Goal: Task Accomplishment & Management: Use online tool/utility

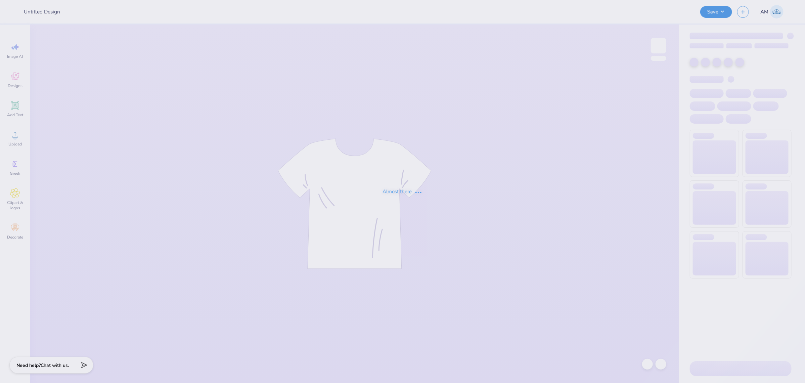
type input "Pare GBM member T-shirts"
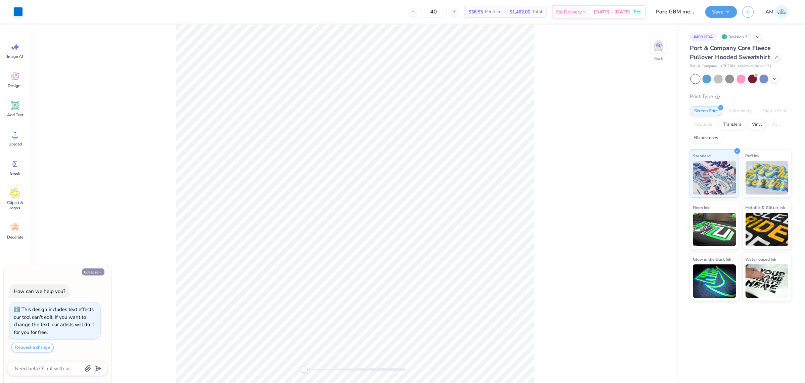
click at [88, 271] on button "Collapse" at bounding box center [93, 271] width 22 height 7
type textarea "x"
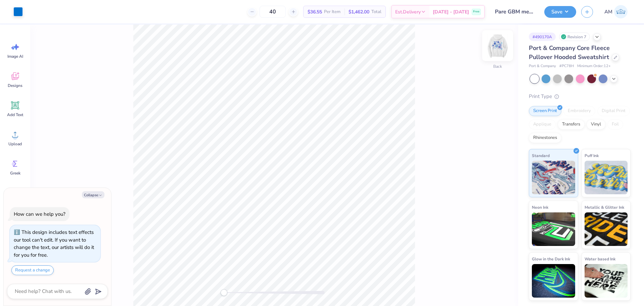
click at [499, 52] on img at bounding box center [497, 45] width 27 height 27
type textarea "x"
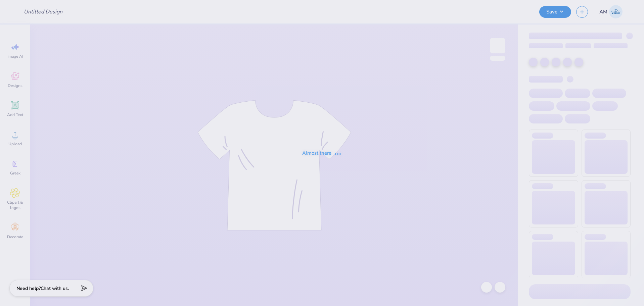
type input "Pare GBM member T-shirts"
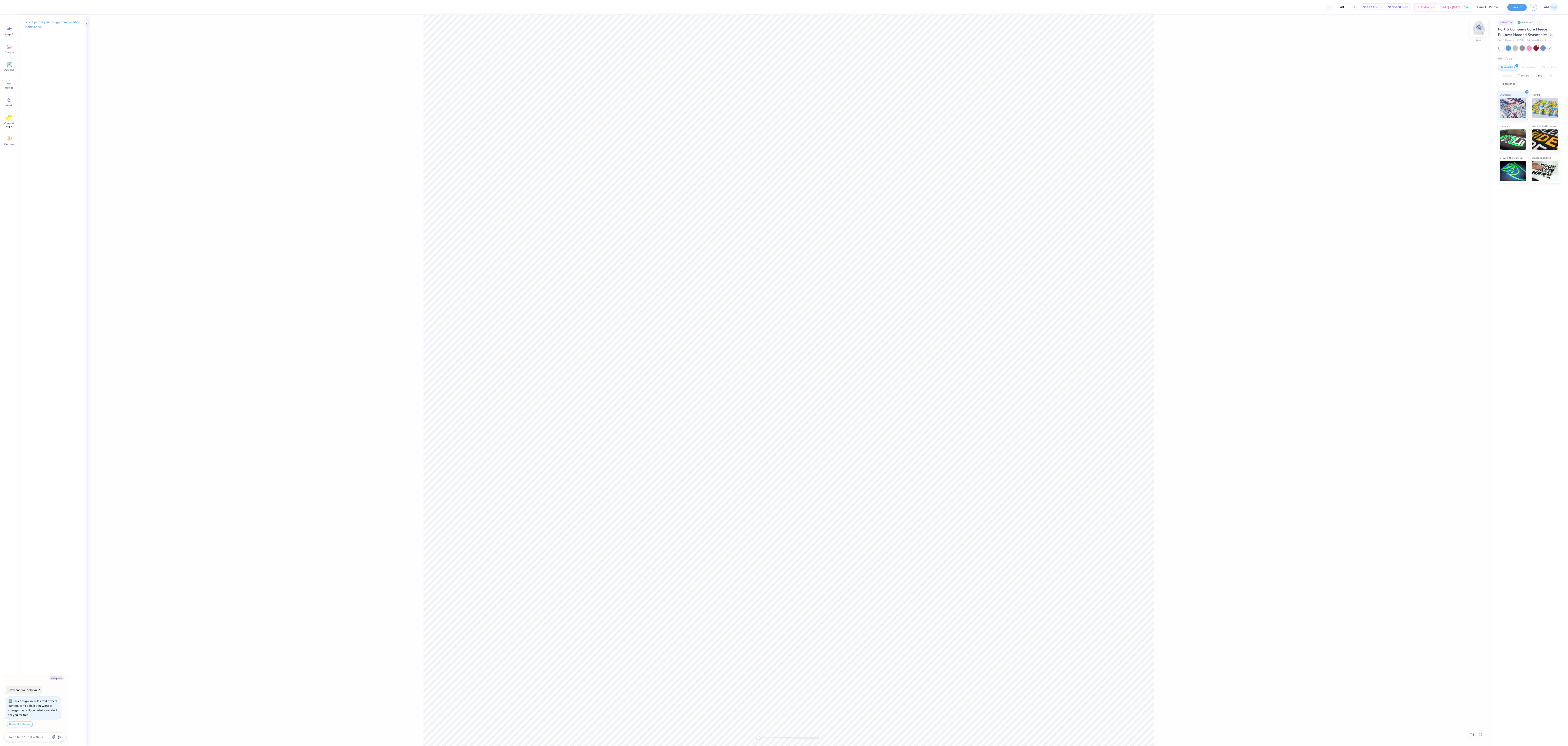
click at [392, 24] on img at bounding box center [1479, 27] width 16 height 16
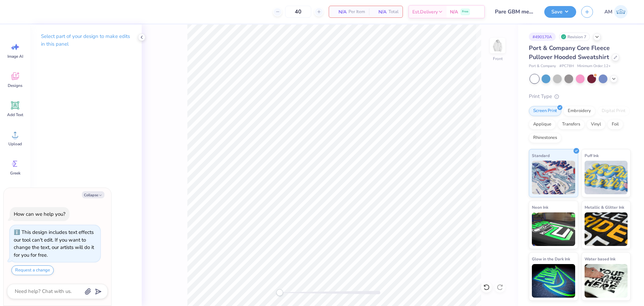
type textarea "x"
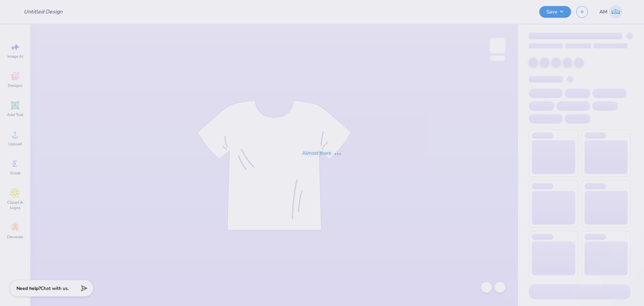
type input "Pare Exec Board Jackets"
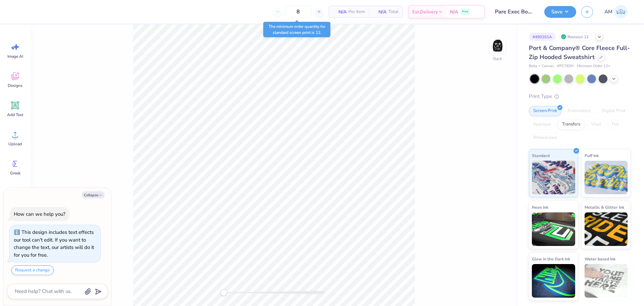
type textarea "x"
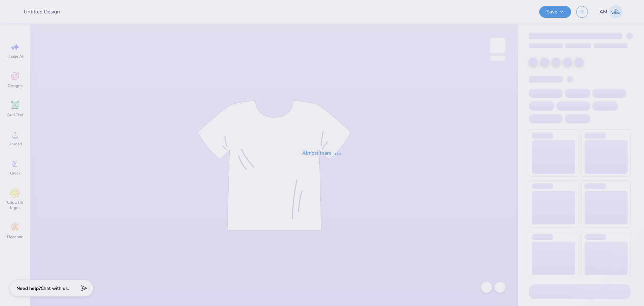
type input "Pare Exec Board Jackets"
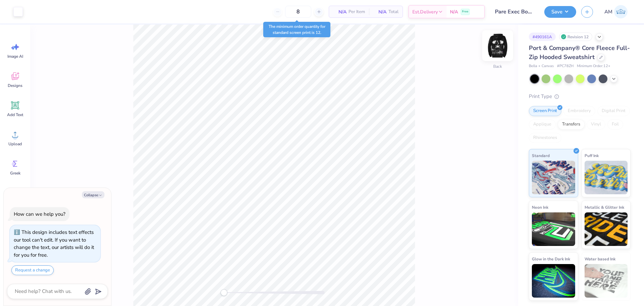
click at [496, 47] on img at bounding box center [497, 45] width 27 height 27
type textarea "x"
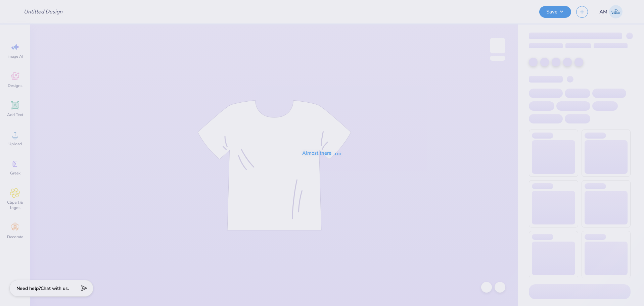
type input "Pare Exec Board Jackets"
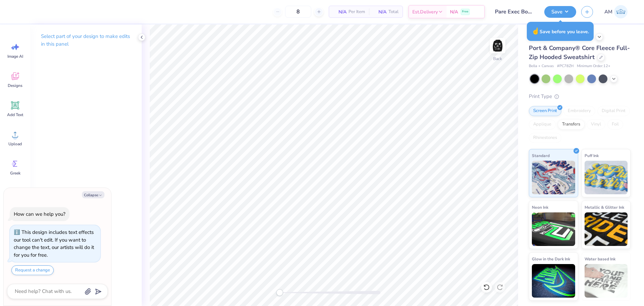
type textarea "x"
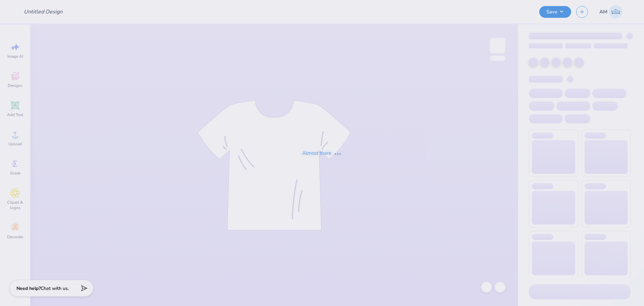
type input "Jerseys"
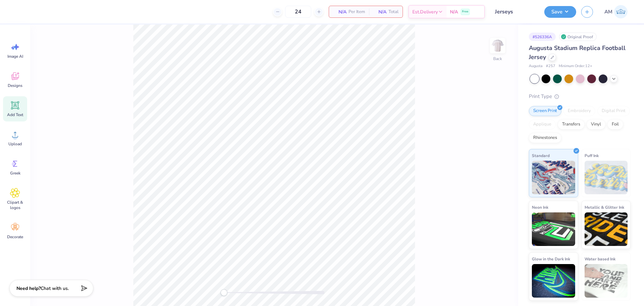
click at [14, 111] on div "Add Text" at bounding box center [15, 108] width 24 height 25
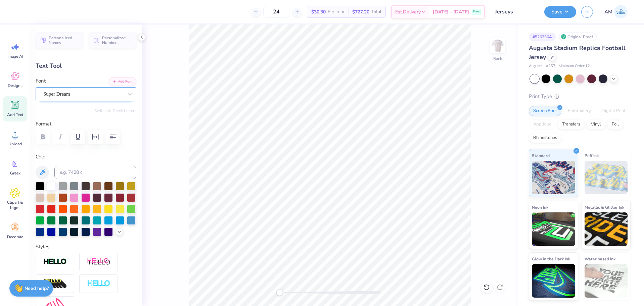
click at [80, 93] on div "Super Dream" at bounding box center [83, 94] width 81 height 10
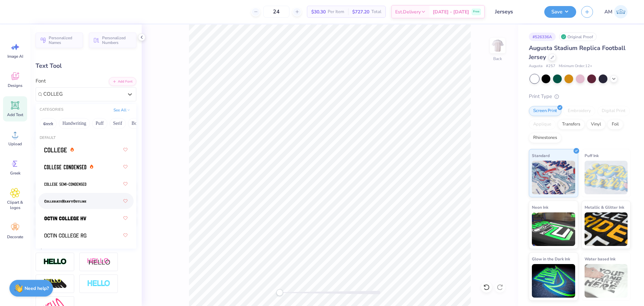
click at [71, 200] on img at bounding box center [65, 201] width 42 height 5
type input "COLLEG"
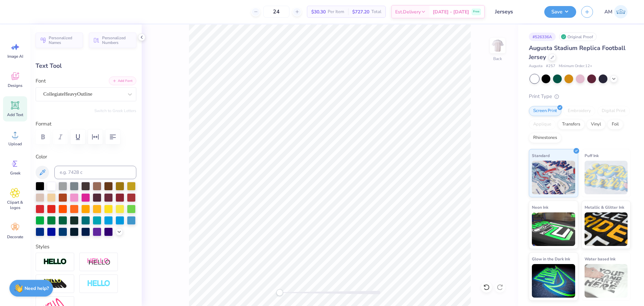
click at [117, 80] on button "Add Font" at bounding box center [123, 81] width 28 height 9
type textarea "ALPHA PHI"
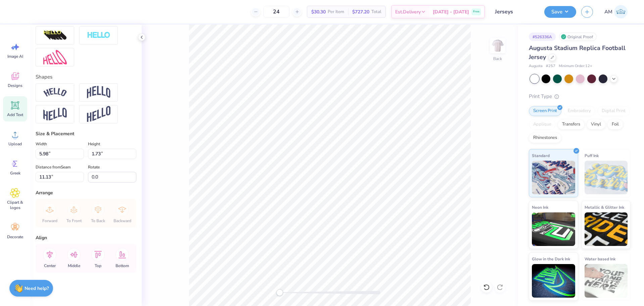
scroll to position [260, 0]
type input "14.65"
type input "2.06"
type input "10.97"
click at [48, 155] on input "14.65" at bounding box center [60, 154] width 48 height 10
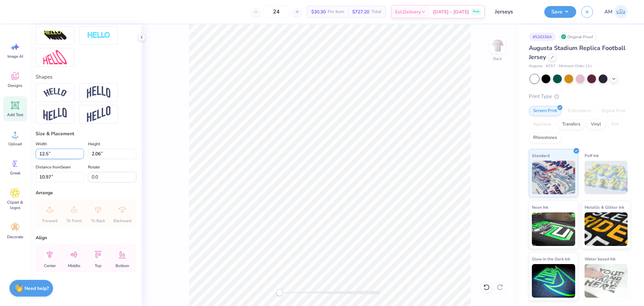
type input "12.50"
type input "1.76"
click at [49, 178] on input "11.12" at bounding box center [60, 177] width 48 height 10
click at [49, 255] on icon at bounding box center [49, 254] width 13 height 13
click at [364, 160] on li "Duplicate" at bounding box center [374, 159] width 53 height 13
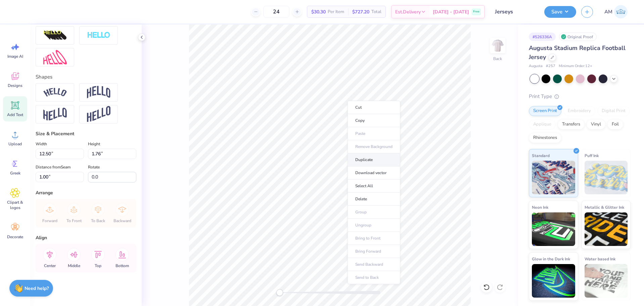
type input "2.00"
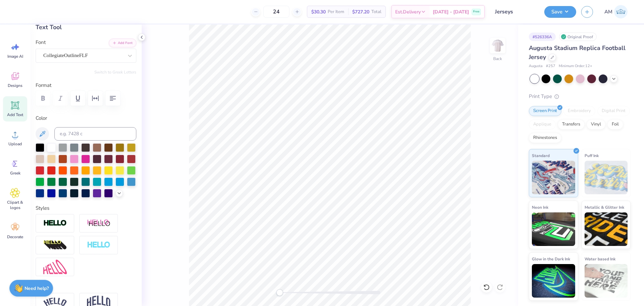
scroll to position [0, 0]
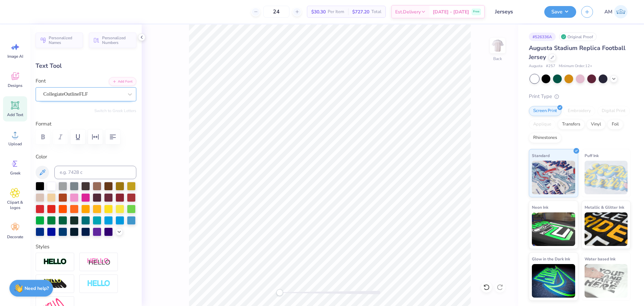
type textarea "26"
click at [92, 88] on div "CollegiateOutlineFLF" at bounding box center [86, 94] width 101 height 14
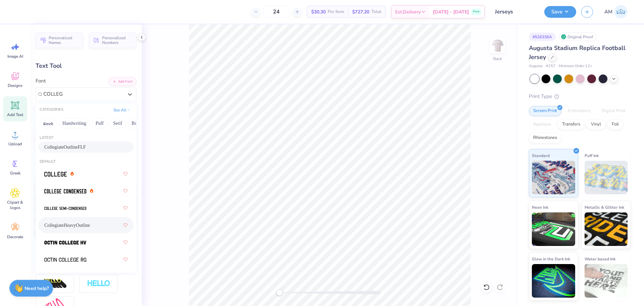
click at [71, 224] on span "CollegiateHeavyOutline" at bounding box center [67, 225] width 46 height 7
type input "COLLEG"
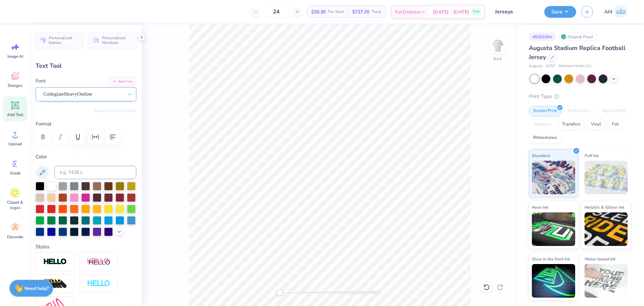
click at [66, 91] on div "CollegiateHeavyOutline" at bounding box center [83, 94] width 81 height 10
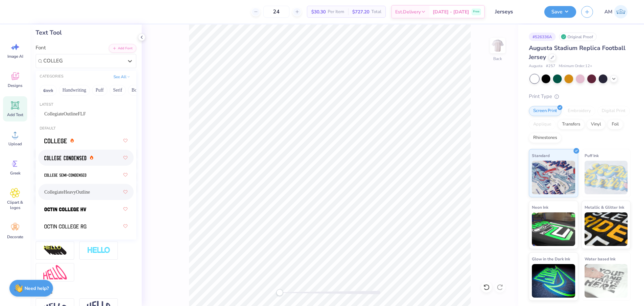
scroll to position [34, 0]
click at [68, 157] on img at bounding box center [65, 157] width 42 height 5
type input "COLLEG"
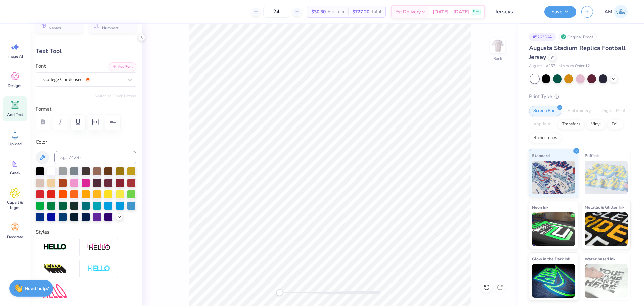
scroll to position [0, 0]
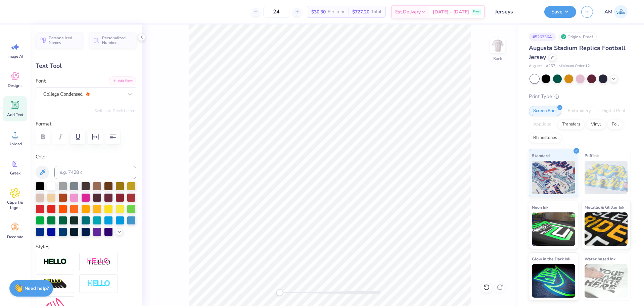
click at [113, 80] on button "Add Font" at bounding box center [123, 81] width 28 height 9
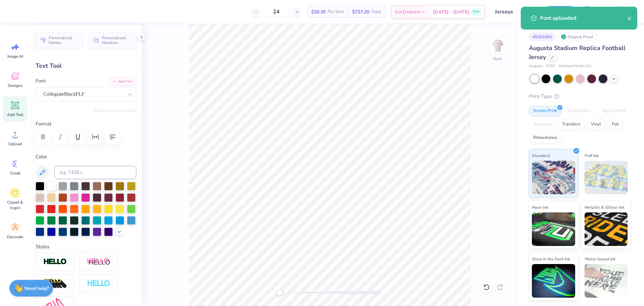
type input "6.43"
type input "4.14"
type input "5.02"
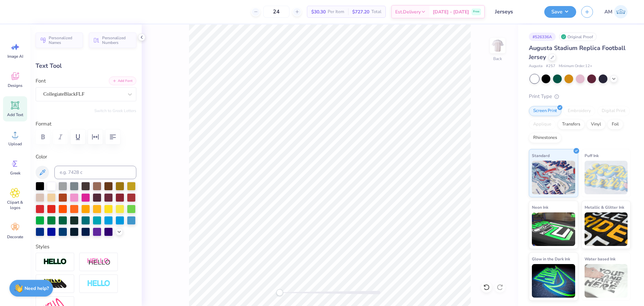
click at [117, 81] on button "Add Font" at bounding box center [123, 81] width 28 height 9
type input "12.12"
type input "7.48"
type input "3.35"
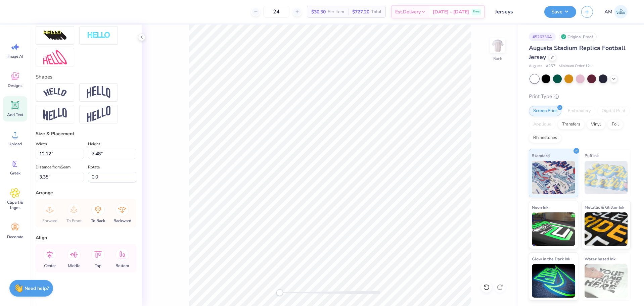
scroll to position [260, 0]
click at [59, 155] on input "12.12" at bounding box center [60, 154] width 48 height 10
type input "12.50"
type input "7.72"
click at [47, 179] on input "3.23" at bounding box center [60, 177] width 48 height 10
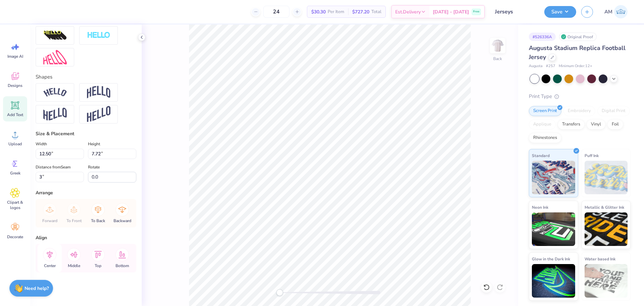
click at [48, 259] on icon at bounding box center [49, 254] width 13 height 13
click at [43, 180] on input "3" at bounding box center [60, 177] width 48 height 10
click at [43, 180] on input "4" at bounding box center [60, 177] width 48 height 10
type input "3.5"
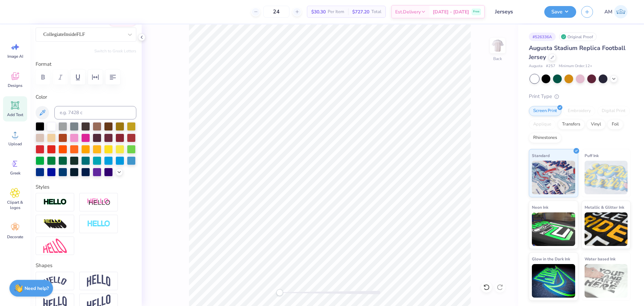
scroll to position [0, 0]
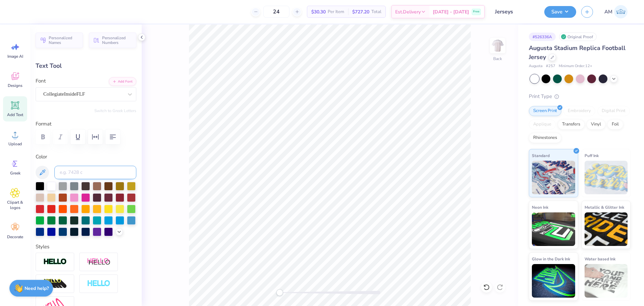
click at [79, 168] on input at bounding box center [95, 172] width 82 height 13
type input "208"
type input "1.76"
type input "1.00"
click at [88, 175] on input at bounding box center [95, 172] width 82 height 13
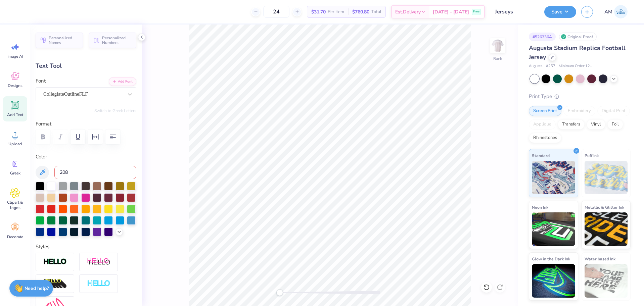
type input "208"
click at [140, 40] on div at bounding box center [141, 37] width 7 height 7
type input "7.72"
type input "3.50"
type input "1.76"
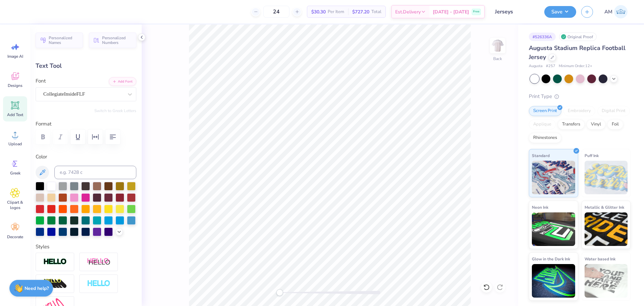
type input "1.00"
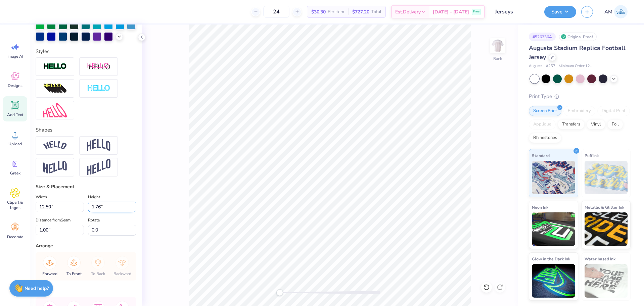
scroll to position [260, 0]
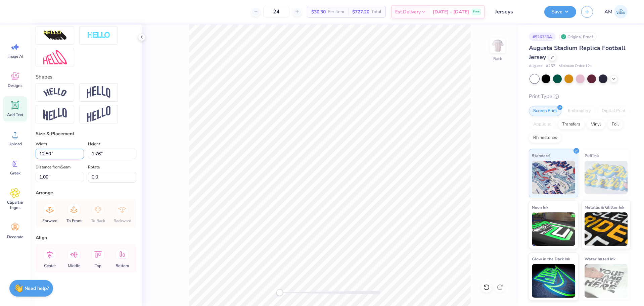
click at [48, 154] on input "12.50" at bounding box center [60, 154] width 48 height 10
type input "12.00"
type input "1.69"
click at [42, 175] on input "1.04" at bounding box center [60, 177] width 48 height 10
type input "1"
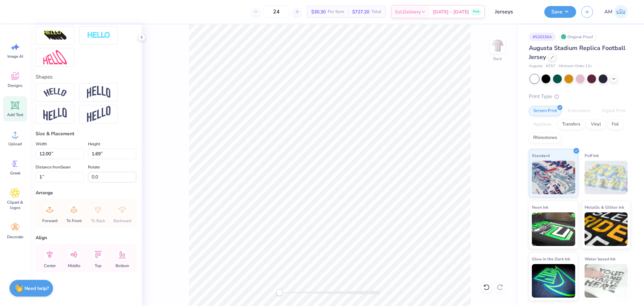
type input "12.50"
type input "7.72"
type input "3.50"
click at [46, 153] on input "12.50" at bounding box center [60, 154] width 48 height 10
type input "12.00"
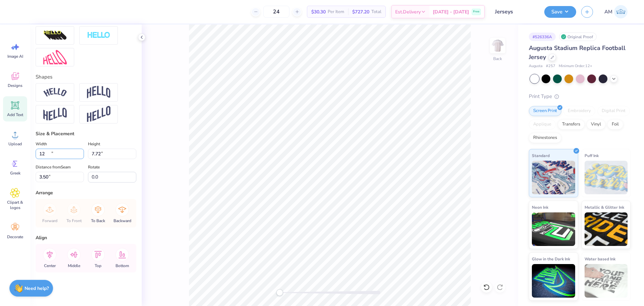
type input "7.41"
click at [44, 178] on input "3.65" at bounding box center [60, 177] width 48 height 10
type input "3.5"
click at [551, 14] on button "Save" at bounding box center [560, 11] width 32 height 12
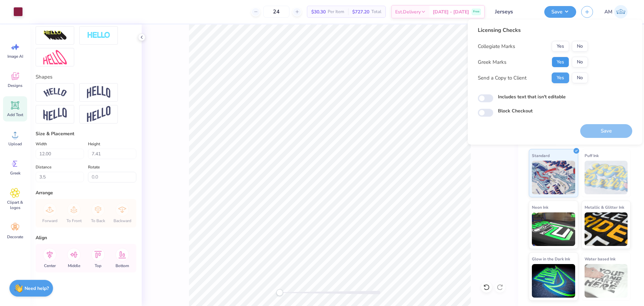
click at [566, 59] on button "Yes" at bounding box center [560, 62] width 17 height 11
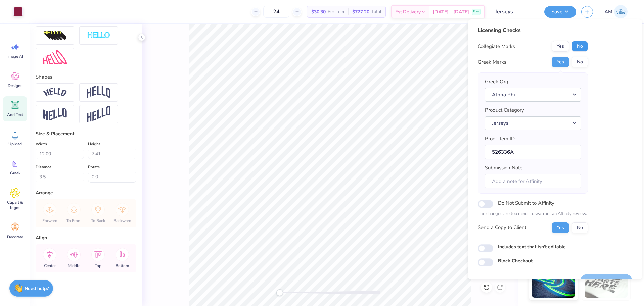
click at [585, 44] on button "No" at bounding box center [580, 46] width 16 height 11
click at [560, 63] on button "Yes" at bounding box center [560, 62] width 17 height 11
click at [577, 44] on button "No" at bounding box center [580, 46] width 16 height 11
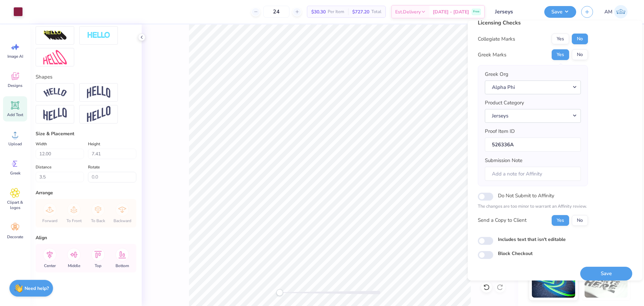
scroll to position [15, 0]
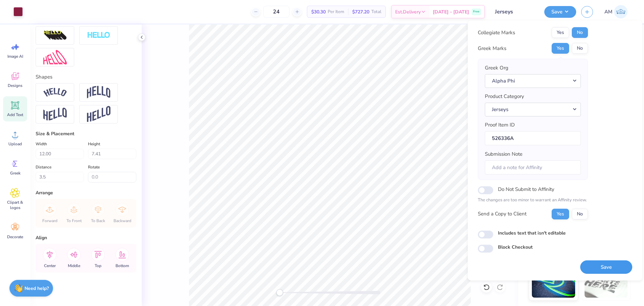
click at [605, 269] on button "Save" at bounding box center [606, 268] width 52 height 14
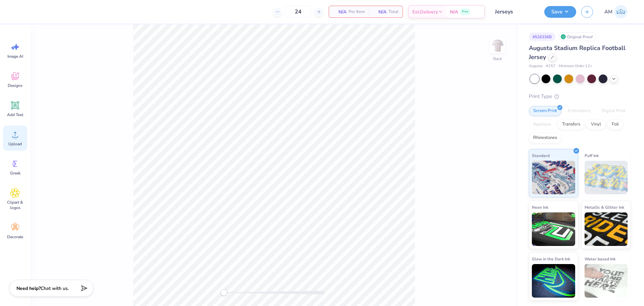
click at [10, 140] on div "Upload" at bounding box center [15, 138] width 24 height 25
click at [14, 141] on div "Upload" at bounding box center [15, 138] width 24 height 25
click at [18, 109] on icon at bounding box center [15, 105] width 8 height 8
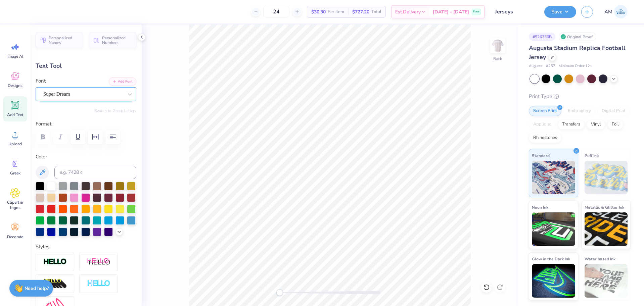
click at [64, 93] on div "Super Dream" at bounding box center [83, 94] width 81 height 10
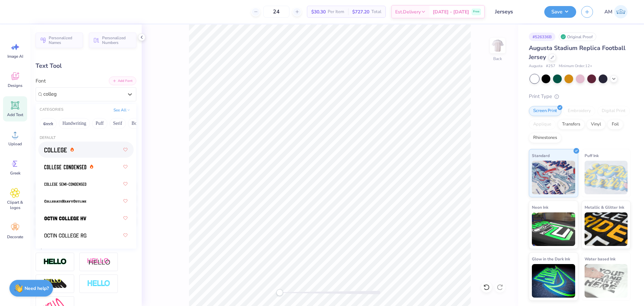
type input "colleg"
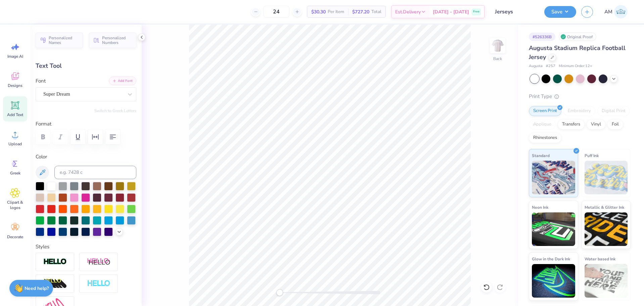
click at [122, 80] on button "Add Font" at bounding box center [123, 81] width 28 height 9
type textarea "ALPHA PHI"
click at [76, 236] on div at bounding box center [86, 209] width 101 height 54
click at [117, 234] on icon at bounding box center [119, 231] width 5 height 5
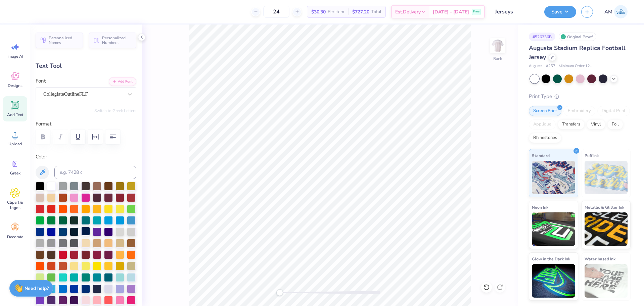
click at [81, 236] on div at bounding box center [85, 231] width 9 height 9
click at [79, 233] on div at bounding box center [74, 231] width 9 height 9
click at [81, 236] on div at bounding box center [85, 231] width 9 height 9
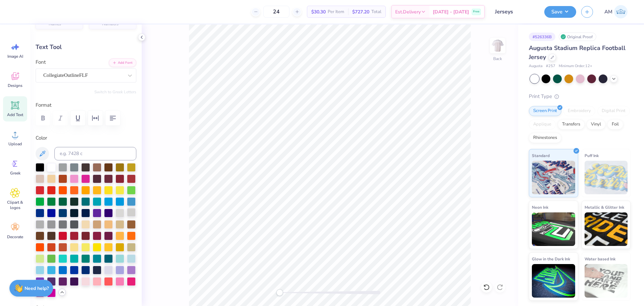
scroll to position [34, 0]
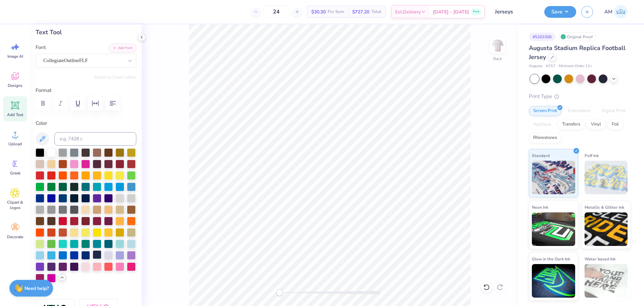
click at [101, 259] on div at bounding box center [97, 254] width 9 height 9
type input "14.65"
type input "2.06"
type input "10.97"
click at [81, 202] on div at bounding box center [85, 197] width 9 height 9
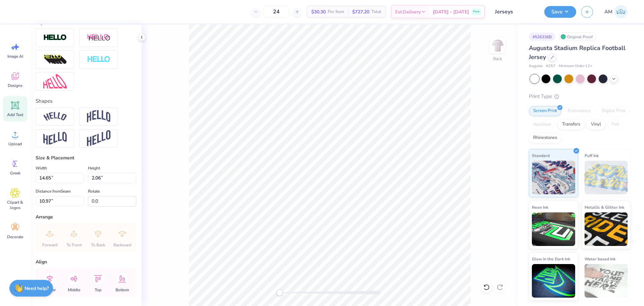
scroll to position [336, 0]
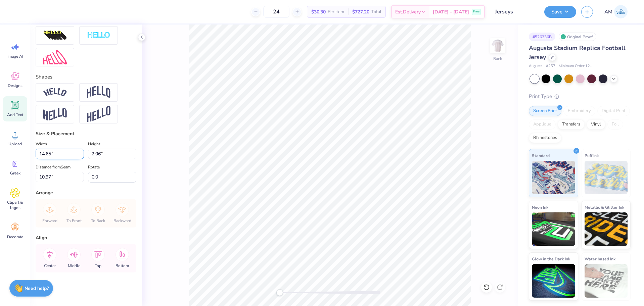
click at [48, 159] on input "14.65" at bounding box center [60, 154] width 48 height 10
type input "12.00"
type input "1.69"
click at [47, 178] on input "11.16" at bounding box center [60, 177] width 48 height 10
click at [49, 256] on icon at bounding box center [50, 255] width 6 height 8
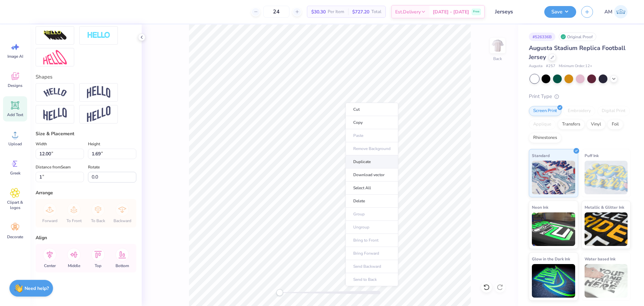
click at [366, 165] on li "Duplicate" at bounding box center [372, 161] width 53 height 13
type input "2.00"
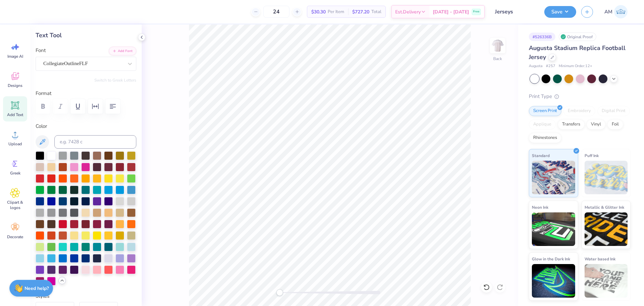
scroll to position [0, 0]
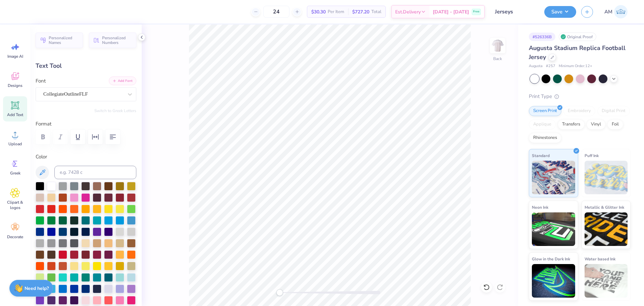
type textarea "26"
click at [116, 84] on button "Add Font" at bounding box center [123, 81] width 28 height 9
click at [65, 96] on div "CollegiateFLF" at bounding box center [83, 94] width 81 height 10
click at [113, 81] on button "Add Font" at bounding box center [123, 81] width 28 height 9
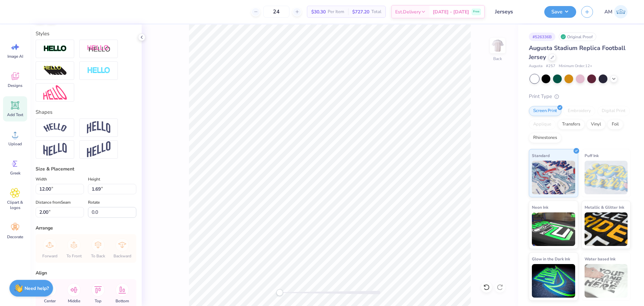
scroll to position [302, 0]
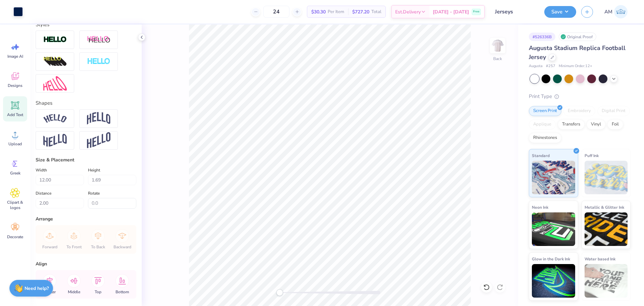
type input "2.43"
type input "1.50"
type input "4.96"
click at [40, 185] on input "2.43" at bounding box center [60, 180] width 48 height 10
type input "12.00"
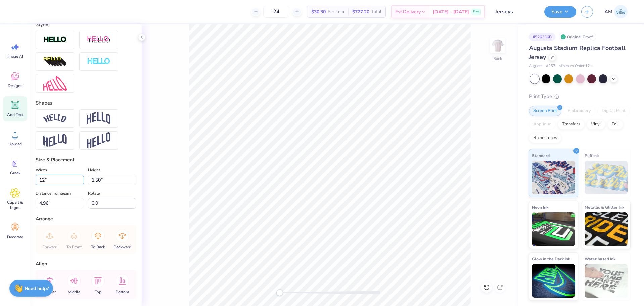
type input "7.41"
click at [44, 209] on input "2.01" at bounding box center [60, 203] width 48 height 10
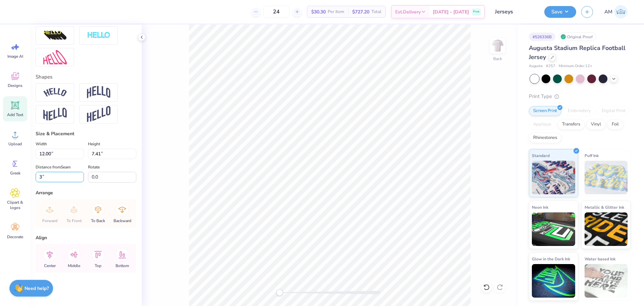
scroll to position [340, 0]
click at [52, 253] on icon at bounding box center [50, 255] width 6 height 8
click at [44, 176] on input "3.00" at bounding box center [60, 177] width 48 height 10
type input "3"
type input "3.5"
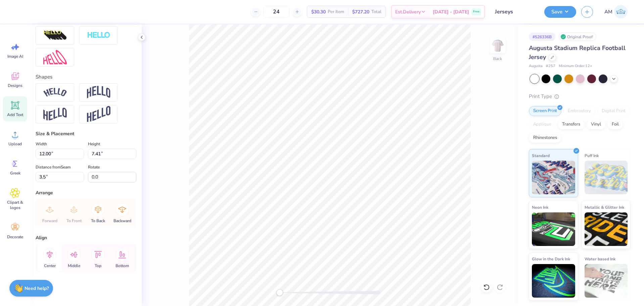
click at [51, 258] on icon at bounding box center [49, 254] width 13 height 13
type input "1.69"
type input "1.00"
click at [51, 253] on icon at bounding box center [49, 254] width 13 height 13
click at [554, 14] on button "Save" at bounding box center [560, 11] width 32 height 12
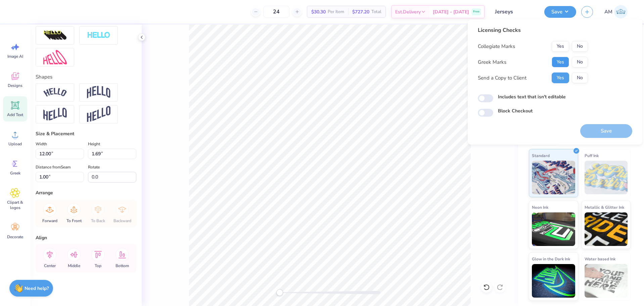
click at [562, 60] on button "Yes" at bounding box center [560, 62] width 17 height 11
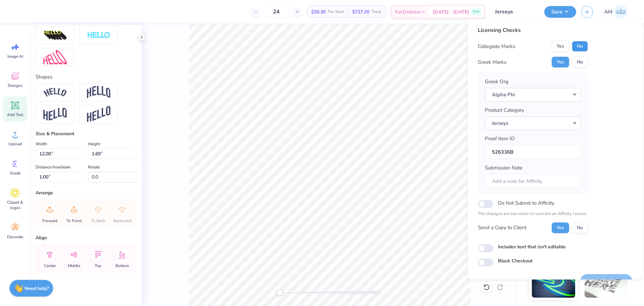
click at [581, 44] on button "No" at bounding box center [580, 46] width 16 height 11
click at [484, 207] on input "Do Not Submit to Affinity" at bounding box center [485, 204] width 15 height 8
checkbox input "true"
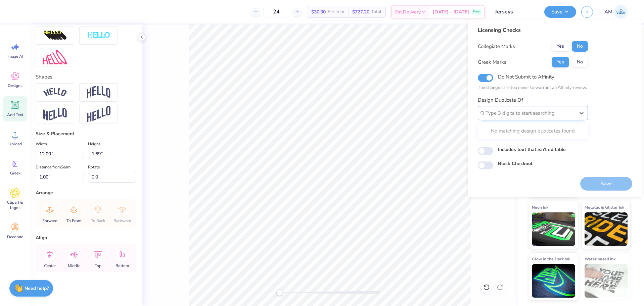
click at [527, 114] on div at bounding box center [530, 113] width 89 height 9
paste input "526336A"
click at [519, 133] on div "526336A" at bounding box center [532, 131] width 105 height 11
type input "526336A"
click at [562, 131] on button "Yes" at bounding box center [560, 130] width 17 height 11
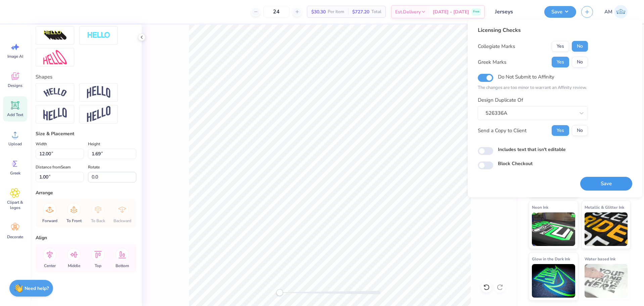
click at [594, 181] on button "Save" at bounding box center [606, 184] width 52 height 14
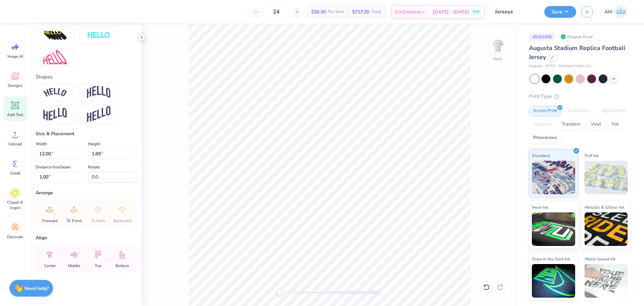
click at [141, 36] on icon at bounding box center [141, 37] width 5 height 5
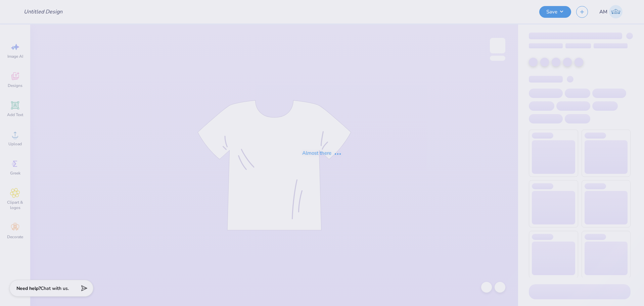
type input "AMA Merch 2025-2026"
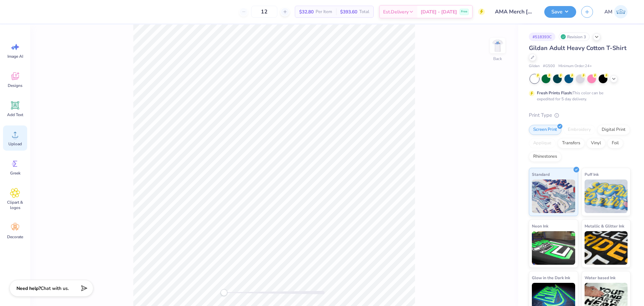
click at [14, 140] on div "Upload" at bounding box center [15, 138] width 24 height 25
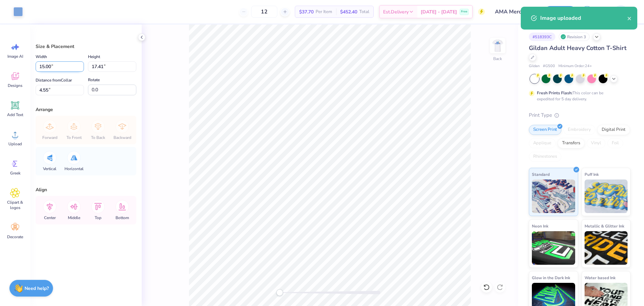
click at [52, 66] on input "15.00" at bounding box center [60, 66] width 48 height 10
type input "7.75"
type input "8.99"
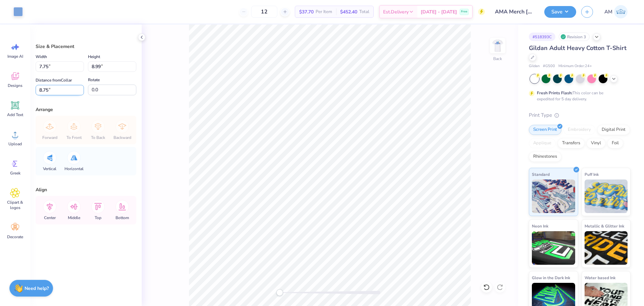
click at [47, 93] on input "8.75" at bounding box center [60, 90] width 48 height 10
type input "3"
click at [50, 206] on icon at bounding box center [49, 206] width 13 height 13
click at [501, 44] on img at bounding box center [497, 45] width 27 height 27
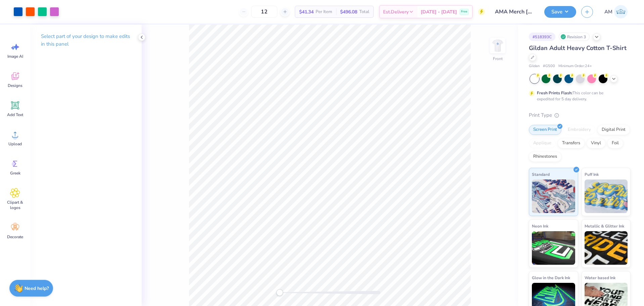
click at [152, 26] on div "Front" at bounding box center [330, 166] width 376 height 282
click at [12, 141] on div "Upload" at bounding box center [15, 138] width 24 height 25
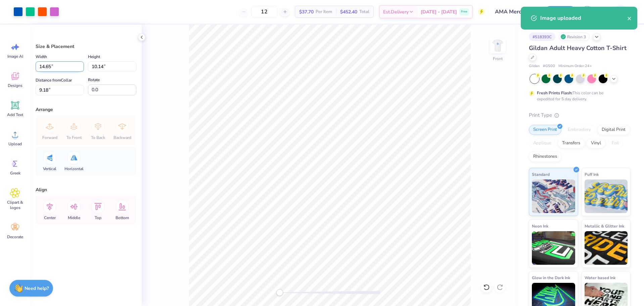
click at [52, 65] on input "14.65" at bounding box center [60, 66] width 48 height 10
type input "12.50"
type input "8.66"
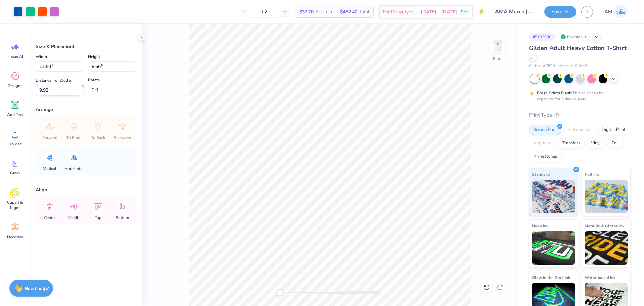
click at [47, 92] on input "9.92" at bounding box center [60, 90] width 48 height 10
type input "3"
click at [48, 208] on icon at bounding box center [50, 207] width 6 height 8
click at [557, 15] on button "Save" at bounding box center [560, 11] width 32 height 12
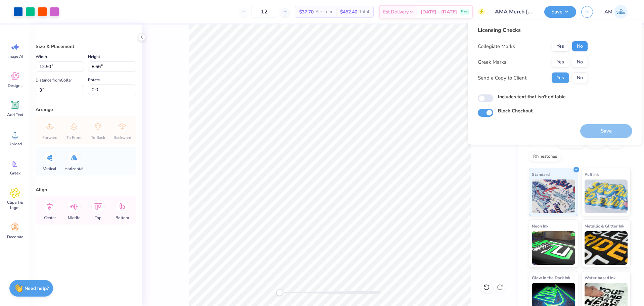
click at [580, 49] on button "No" at bounding box center [580, 46] width 16 height 11
click at [580, 60] on button "No" at bounding box center [580, 62] width 16 height 11
click at [490, 97] on input "Includes text that isn't editable" at bounding box center [485, 98] width 15 height 8
checkbox input "true"
click at [561, 79] on button "Yes" at bounding box center [560, 78] width 17 height 11
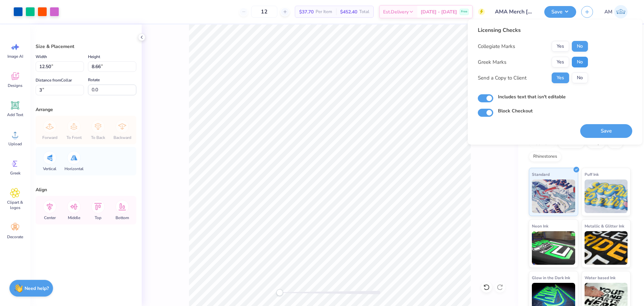
click at [583, 62] on button "No" at bounding box center [580, 62] width 16 height 11
drag, startPoint x: 583, startPoint y: 52, endPoint x: 581, endPoint y: 44, distance: 8.2
click at [581, 44] on button "No" at bounding box center [580, 46] width 16 height 11
click at [614, 130] on button "Save" at bounding box center [606, 131] width 52 height 14
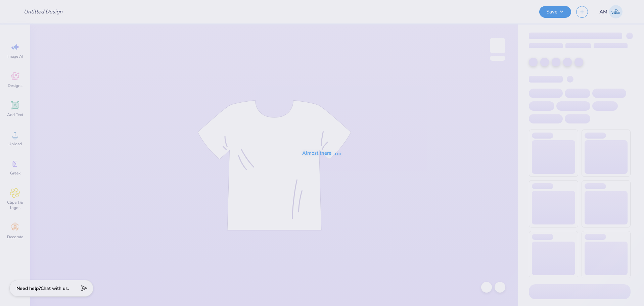
type input "AMA Merch [DATE]-[DATE]"
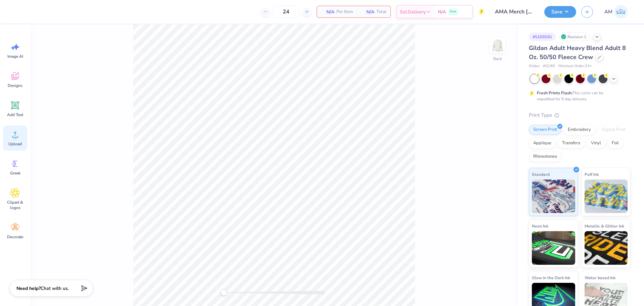
click at [24, 135] on div "Upload" at bounding box center [15, 138] width 24 height 25
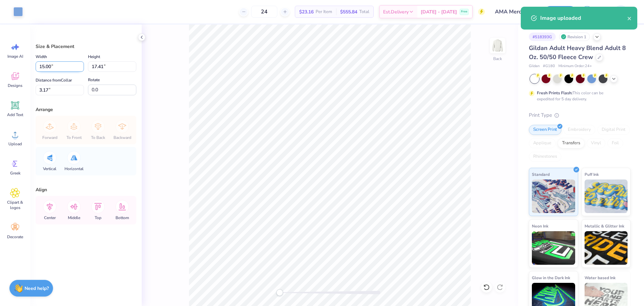
click at [44, 66] on input "15.00" at bounding box center [60, 66] width 48 height 10
type input "7.75"
type input "8.99"
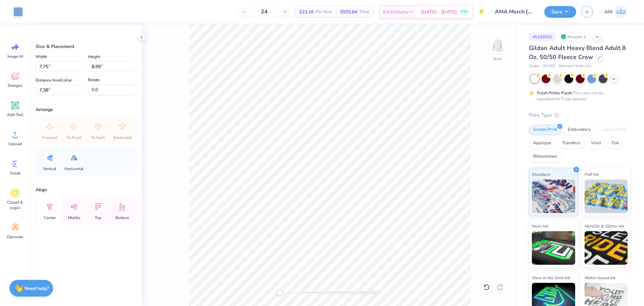
click at [47, 211] on icon at bounding box center [49, 206] width 13 height 13
click at [45, 88] on input "7.38" at bounding box center [60, 90] width 48 height 10
type input "3"
click at [489, 51] on div "Back" at bounding box center [330, 166] width 376 height 282
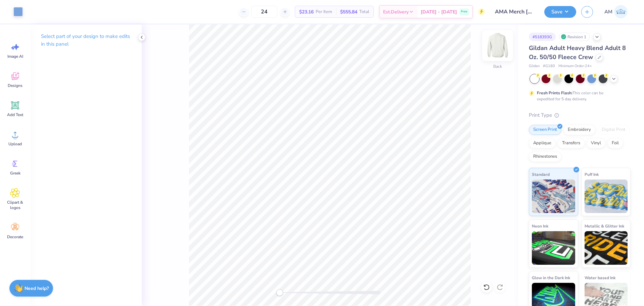
click at [497, 47] on img at bounding box center [497, 45] width 27 height 27
click at [9, 134] on div "Upload" at bounding box center [15, 138] width 24 height 25
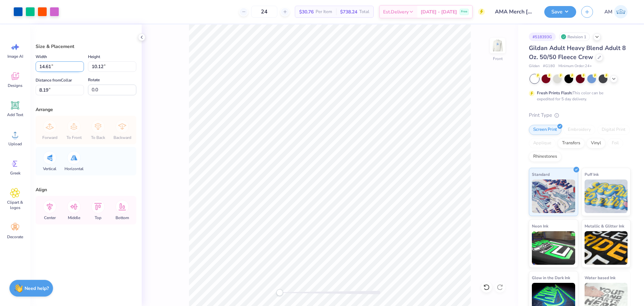
click at [44, 70] on input "14.61" at bounding box center [60, 66] width 48 height 10
type input "12.50"
type input "8.66"
click at [44, 90] on input "8.92" at bounding box center [60, 90] width 48 height 10
type input "3"
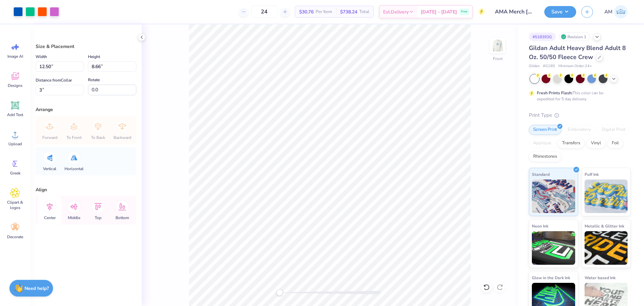
click at [49, 206] on icon at bounding box center [49, 206] width 13 height 13
click at [566, 12] on button "Save" at bounding box center [560, 11] width 32 height 12
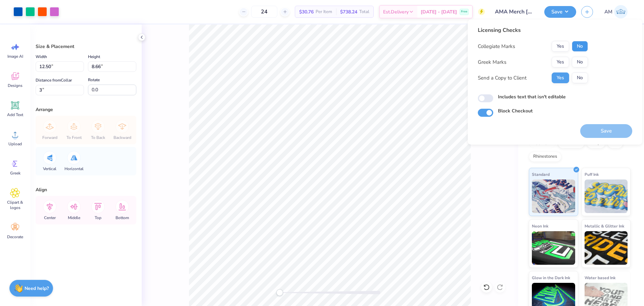
click at [584, 45] on button "No" at bounding box center [580, 46] width 16 height 11
click at [580, 59] on button "No" at bounding box center [580, 62] width 16 height 11
click at [482, 96] on input "Includes text that isn't editable" at bounding box center [485, 98] width 15 height 8
checkbox input "true"
click at [602, 132] on button "Save" at bounding box center [606, 131] width 52 height 14
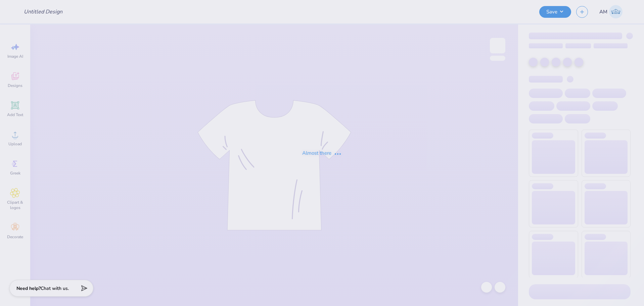
type input "AMA Merch [DATE]-[DATE]"
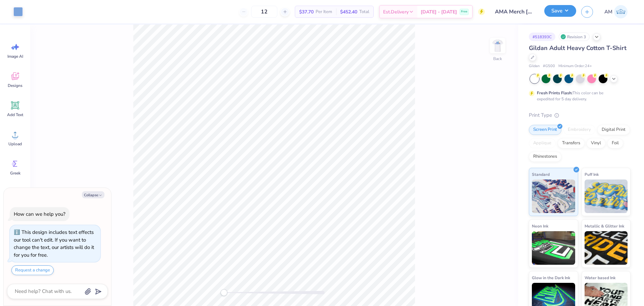
click at [561, 8] on button "Save" at bounding box center [560, 11] width 32 height 12
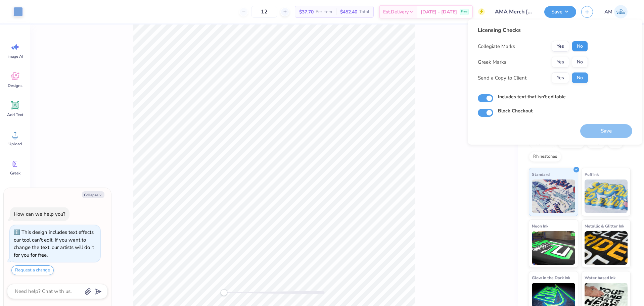
click at [585, 47] on button "No" at bounding box center [580, 46] width 16 height 11
click at [580, 59] on button "No" at bounding box center [580, 62] width 16 height 11
click at [561, 76] on button "Yes" at bounding box center [560, 78] width 17 height 11
click at [598, 131] on button "Save" at bounding box center [606, 131] width 52 height 14
type textarea "x"
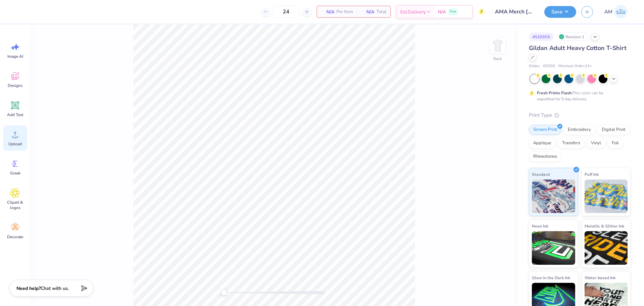
click at [12, 138] on icon at bounding box center [15, 135] width 10 height 10
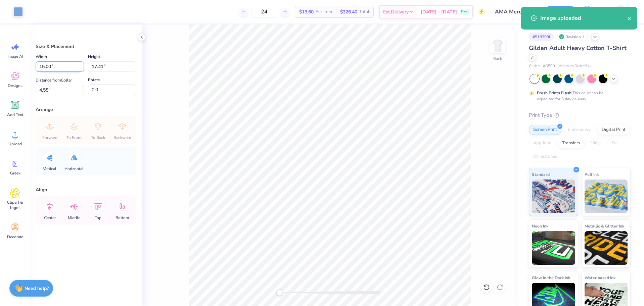
click at [45, 65] on input "15.00" at bounding box center [60, 66] width 48 height 10
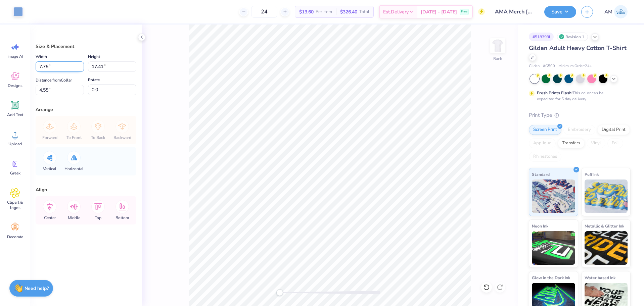
type input "7.75"
type input "8.99"
click at [41, 92] on input "8.75" at bounding box center [60, 90] width 48 height 10
type input "3"
click at [498, 43] on img at bounding box center [497, 45] width 27 height 27
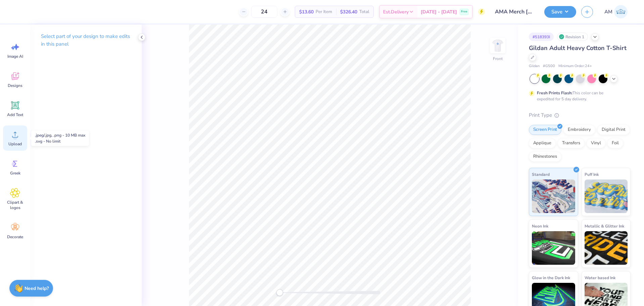
click at [16, 138] on circle at bounding box center [15, 137] width 5 height 5
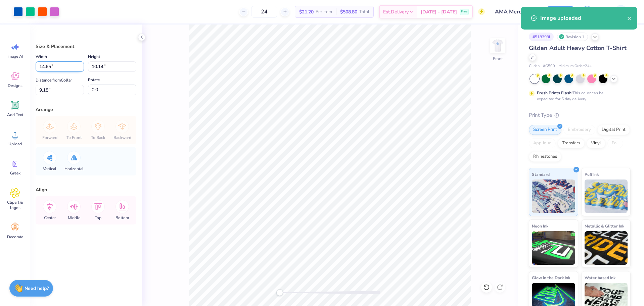
click at [45, 65] on input "14.65" at bounding box center [60, 66] width 48 height 10
type input "12.50"
type input "8.66"
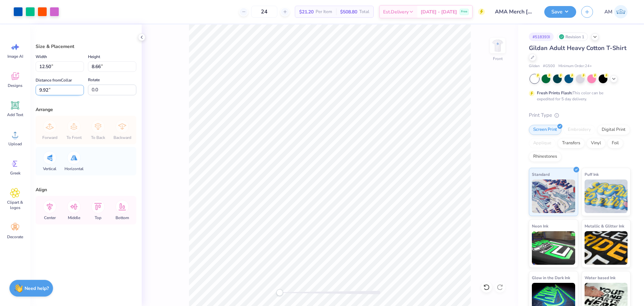
click at [46, 88] on input "9.92" at bounding box center [60, 90] width 48 height 10
type input "3"
click at [554, 13] on button "Save" at bounding box center [560, 11] width 32 height 12
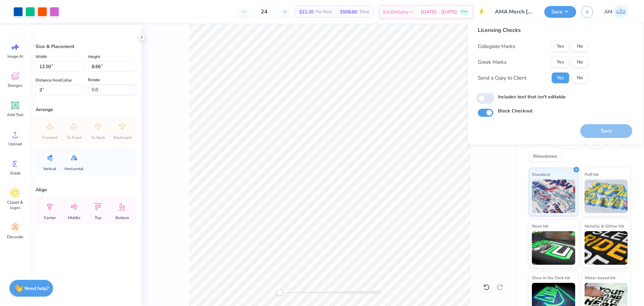
click at [492, 98] on input "Includes text that isn't editable" at bounding box center [485, 98] width 15 height 8
checkbox input "true"
click at [583, 60] on button "No" at bounding box center [580, 62] width 16 height 11
click at [584, 47] on button "No" at bounding box center [580, 46] width 16 height 11
click at [598, 134] on button "Save" at bounding box center [606, 131] width 52 height 14
